Goal: Information Seeking & Learning: Learn about a topic

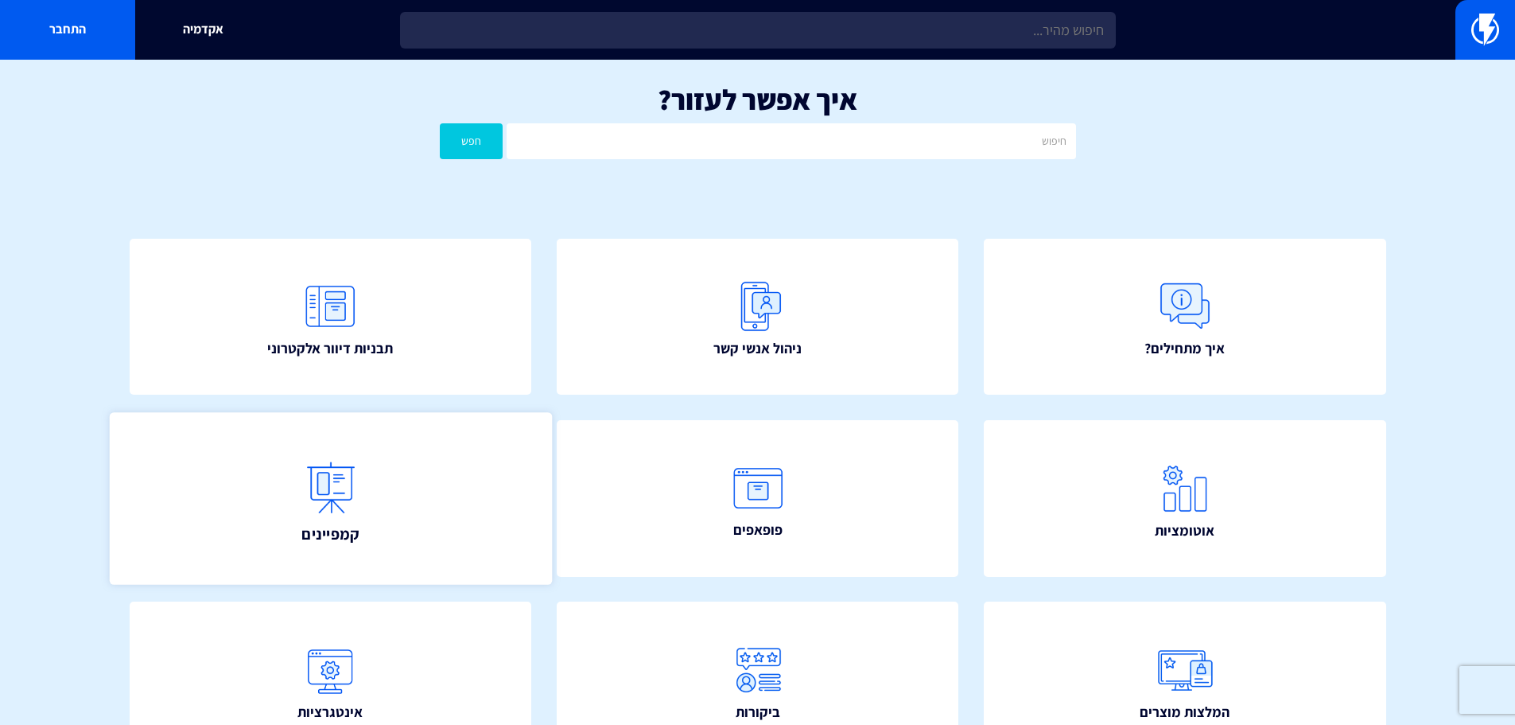
click at [375, 507] on link "קמפיינים" at bounding box center [330, 498] width 442 height 172
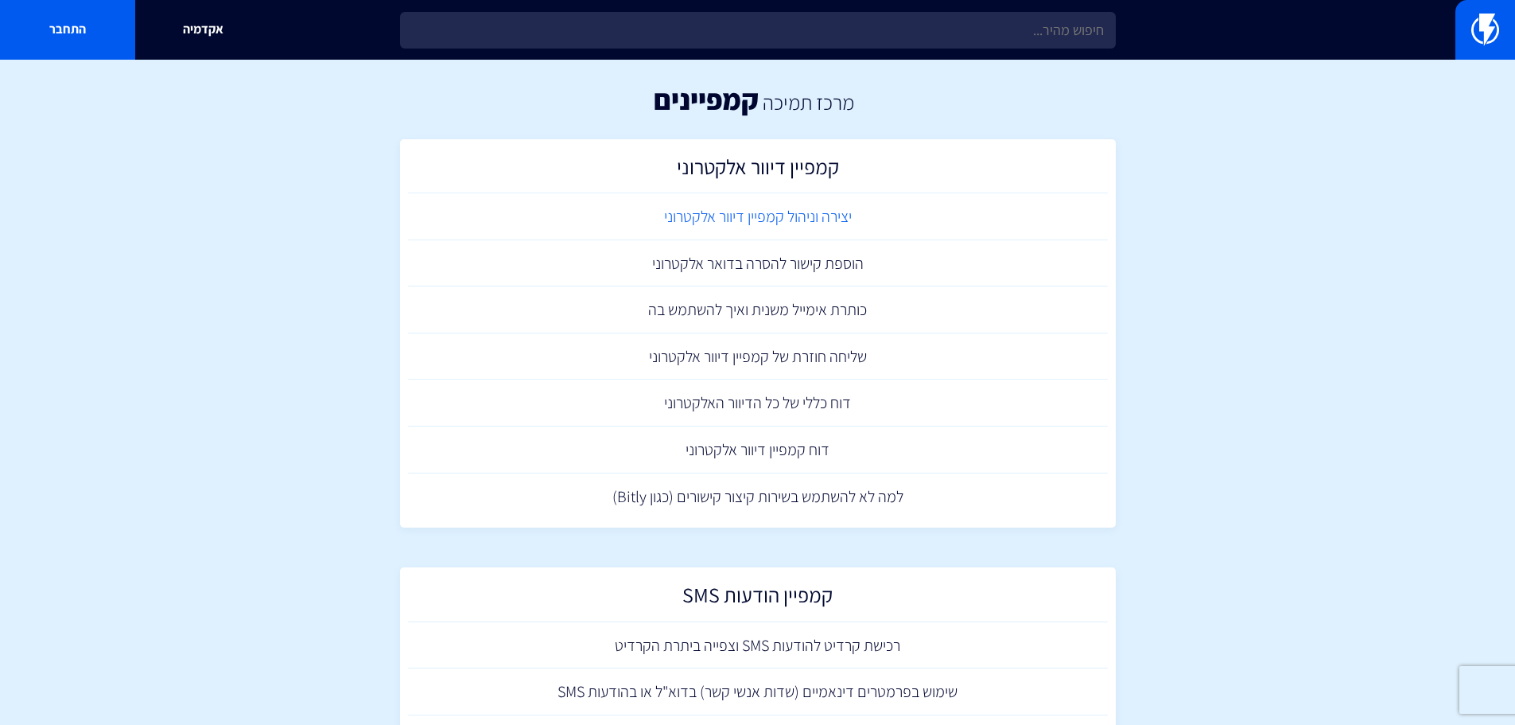
click at [818, 218] on link "יצירה וניהול קמפיין דיוור אלקטרוני" at bounding box center [758, 216] width 700 height 47
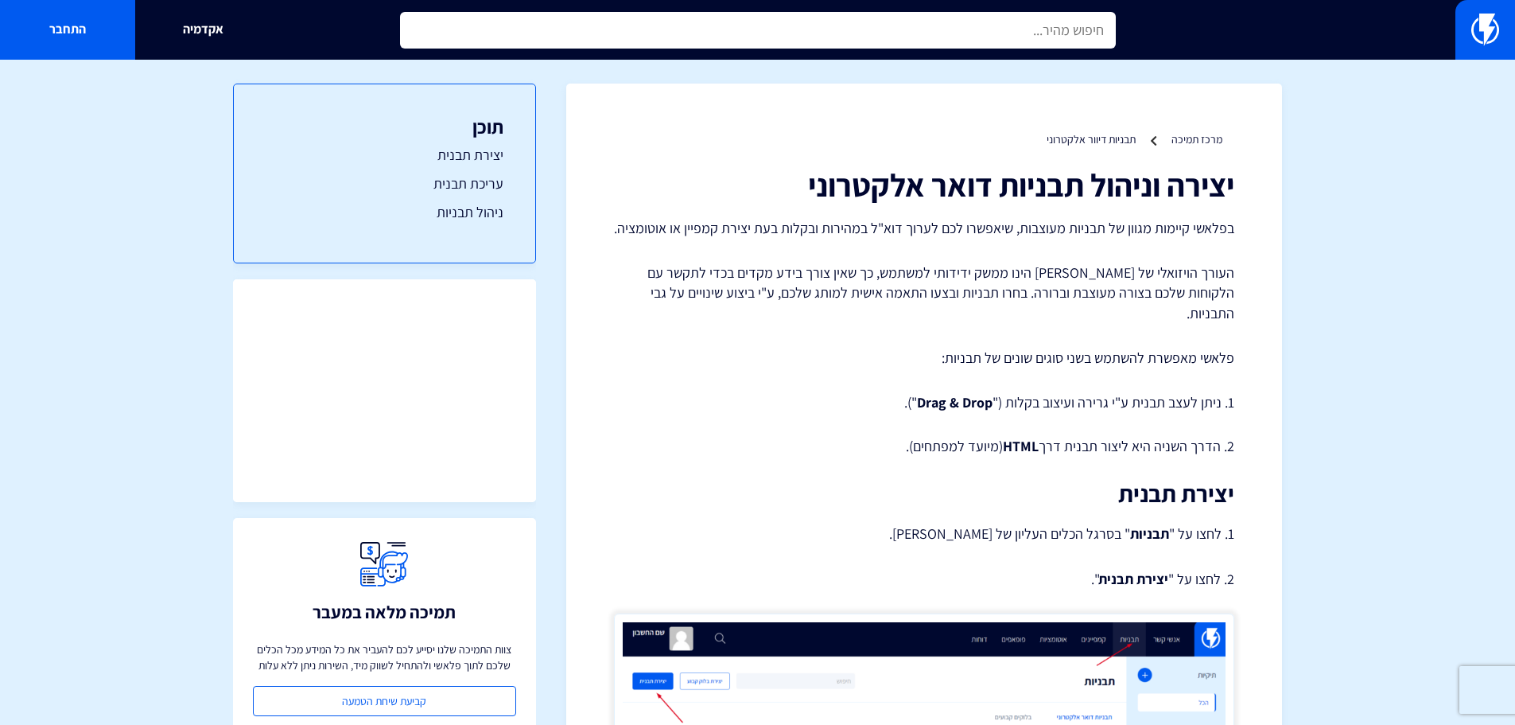
click at [976, 34] on input "text" at bounding box center [758, 30] width 716 height 37
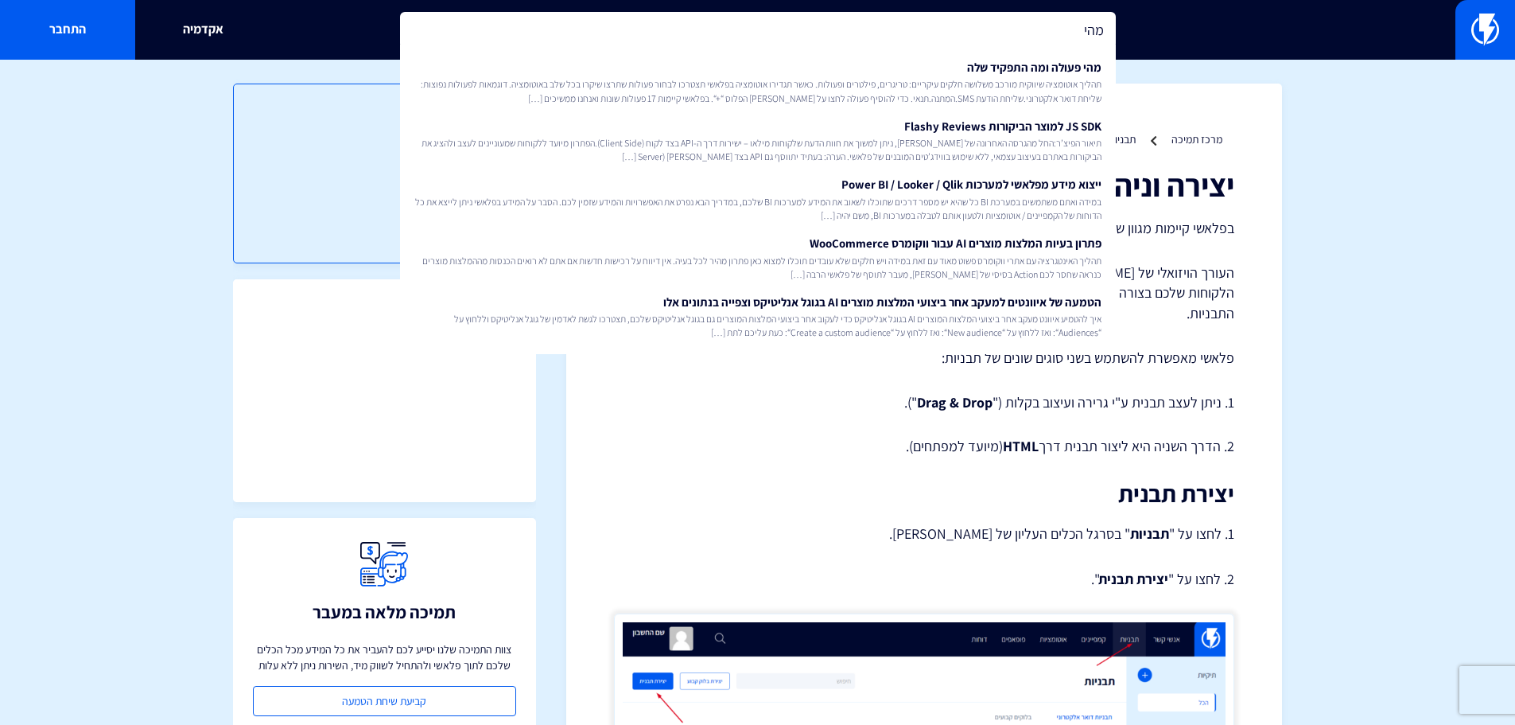
type input "מהי"
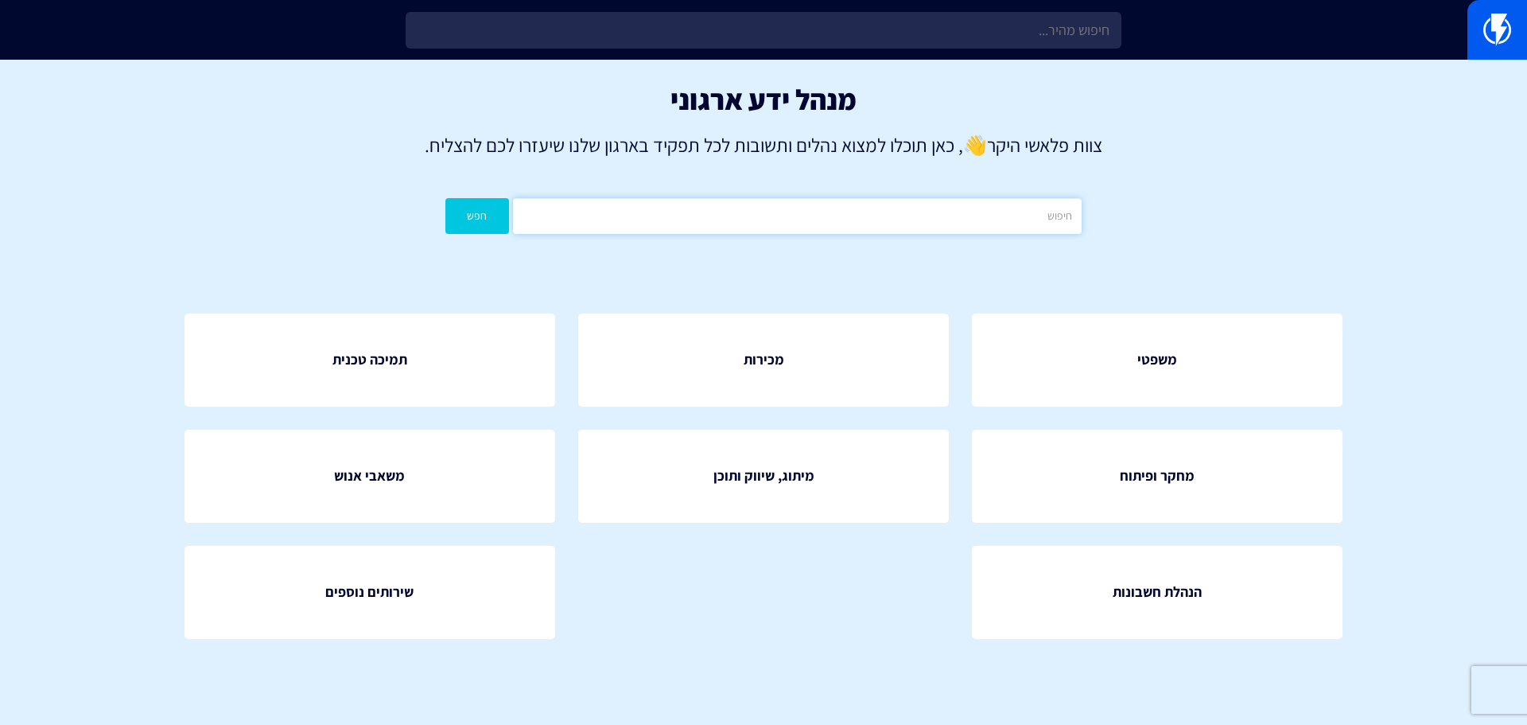
click at [876, 216] on input "text" at bounding box center [797, 216] width 569 height 36
type input "מהירות"
click at [445, 198] on button "חפש" at bounding box center [477, 216] width 64 height 36
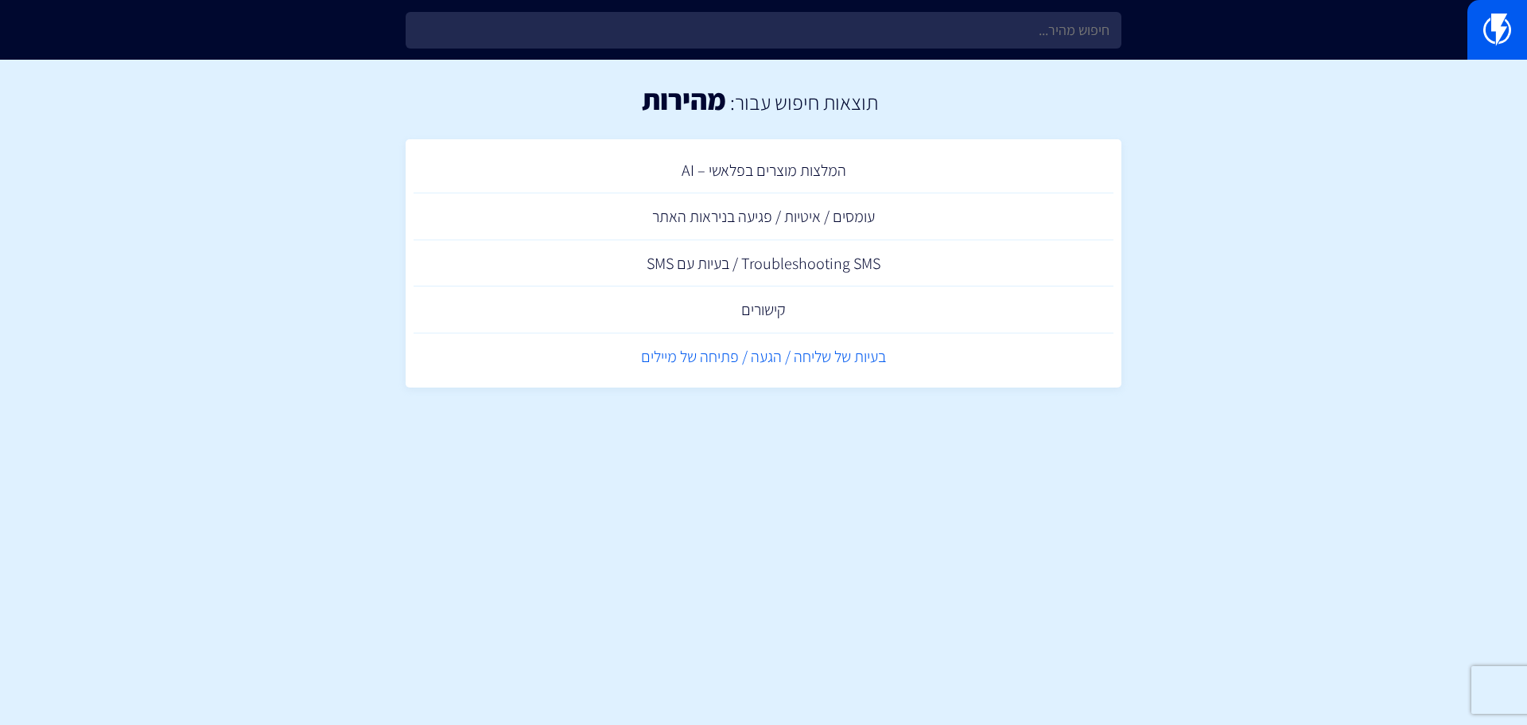
click at [810, 363] on link "בעיות של שליחה / הגעה / פתיחה של מיילים" at bounding box center [764, 356] width 700 height 47
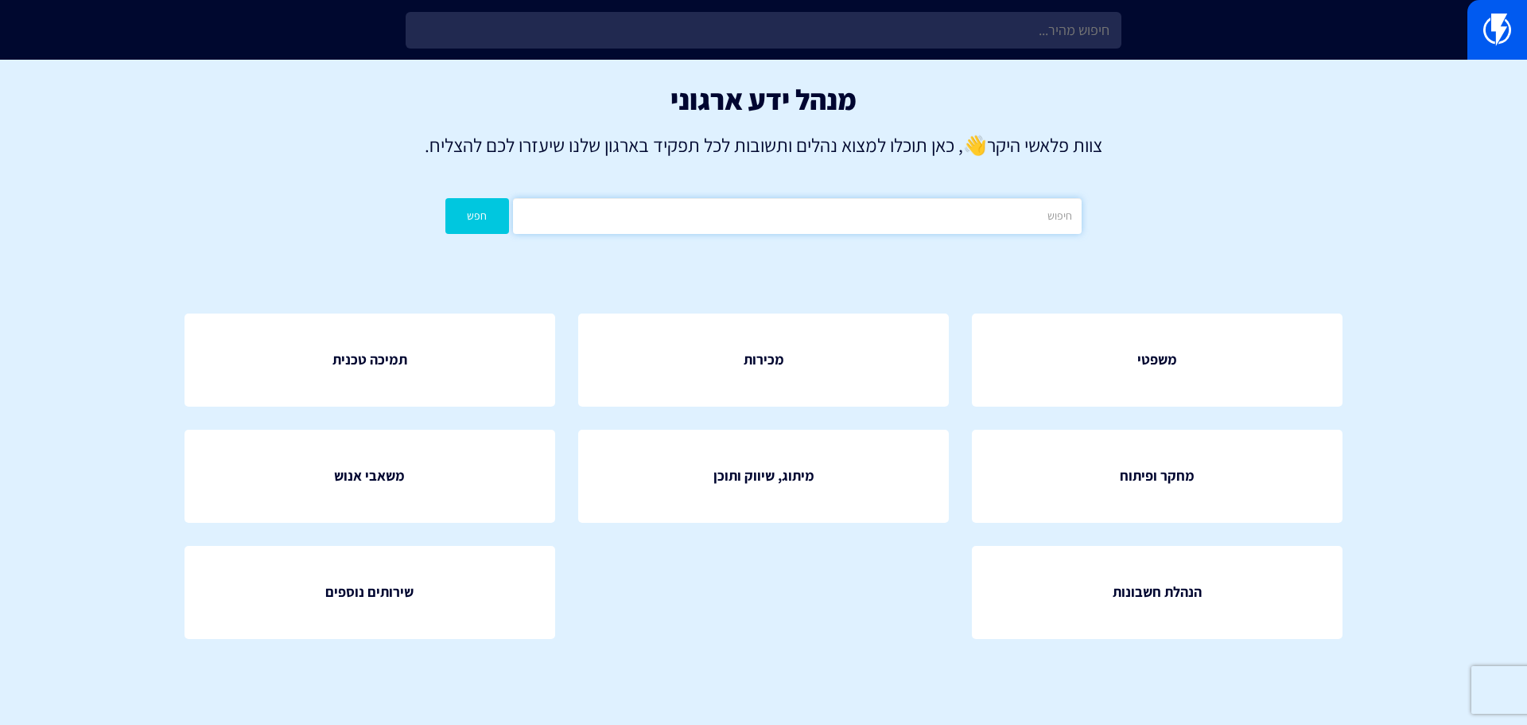
click at [888, 229] on input "text" at bounding box center [797, 216] width 569 height 36
type input "קצב"
click at [445, 198] on button "חפש" at bounding box center [477, 216] width 64 height 36
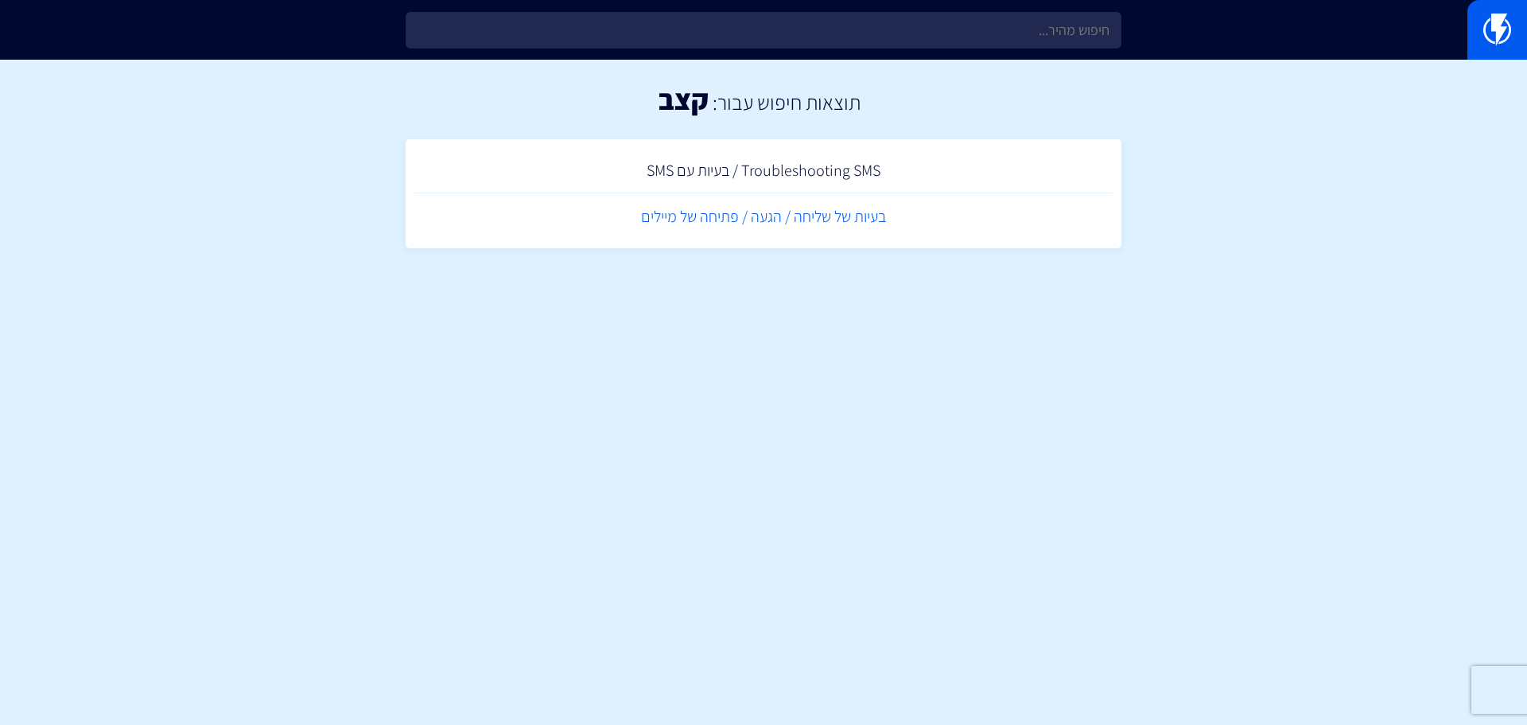
click at [826, 209] on link "בעיות של שליחה / הגעה / פתיחה של מיילים" at bounding box center [764, 216] width 700 height 47
